Goal: Task Accomplishment & Management: Use online tool/utility

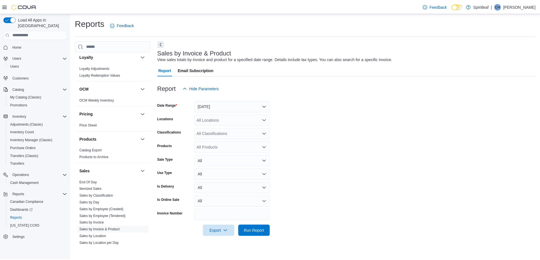
scroll to position [312, 0]
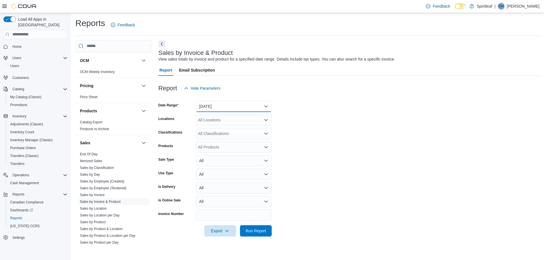
click at [268, 105] on button "[DATE]" at bounding box center [234, 106] width 76 height 11
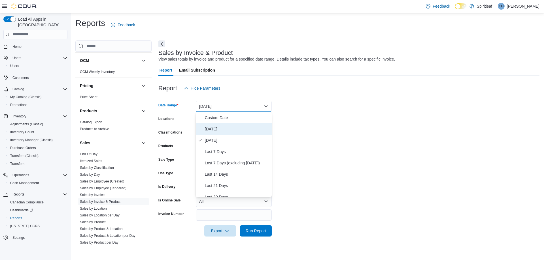
click at [211, 130] on span "[DATE]" at bounding box center [237, 129] width 65 height 7
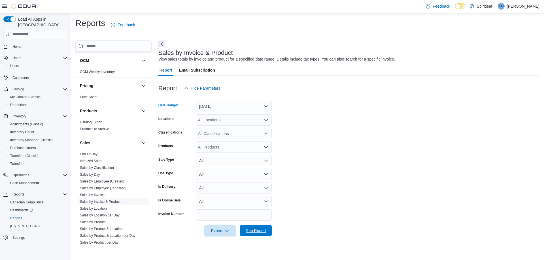
click at [252, 230] on span "Run Report" at bounding box center [256, 231] width 20 height 6
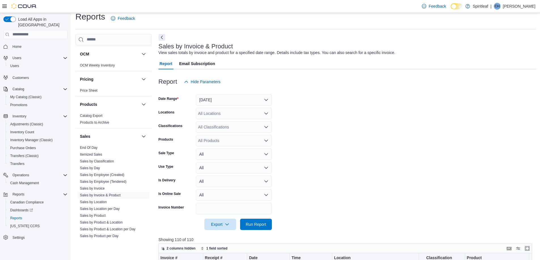
scroll to position [31, 0]
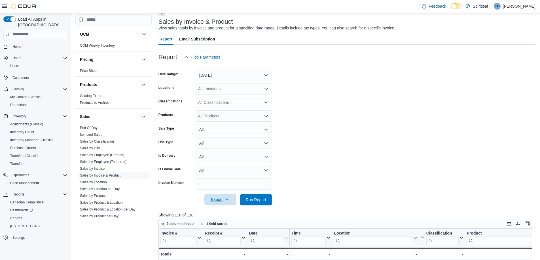
click at [218, 199] on span "Export" at bounding box center [220, 199] width 25 height 11
click at [310, 112] on form "Date Range [DATE] Locations All Locations Classifications All Classifications P…" at bounding box center [346, 134] width 377 height 143
click at [90, 128] on link "End Of Day" at bounding box center [89, 128] width 18 height 4
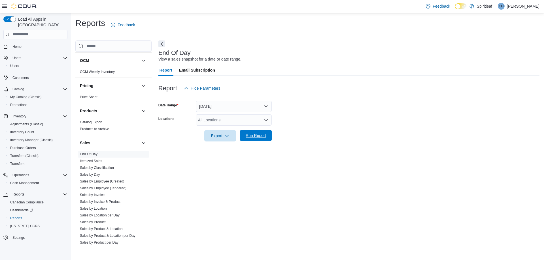
click at [253, 135] on span "Run Report" at bounding box center [256, 136] width 20 height 6
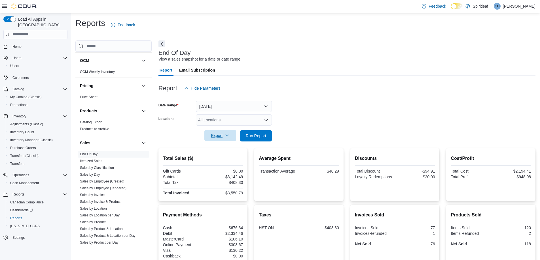
click at [220, 131] on span "Export" at bounding box center [220, 135] width 25 height 11
click at [304, 128] on div at bounding box center [346, 128] width 377 height 5
click at [226, 134] on icon "button" at bounding box center [227, 135] width 5 height 5
click at [223, 158] on span "Export to Pdf" at bounding box center [221, 158] width 26 height 5
